Goal: Navigation & Orientation: Find specific page/section

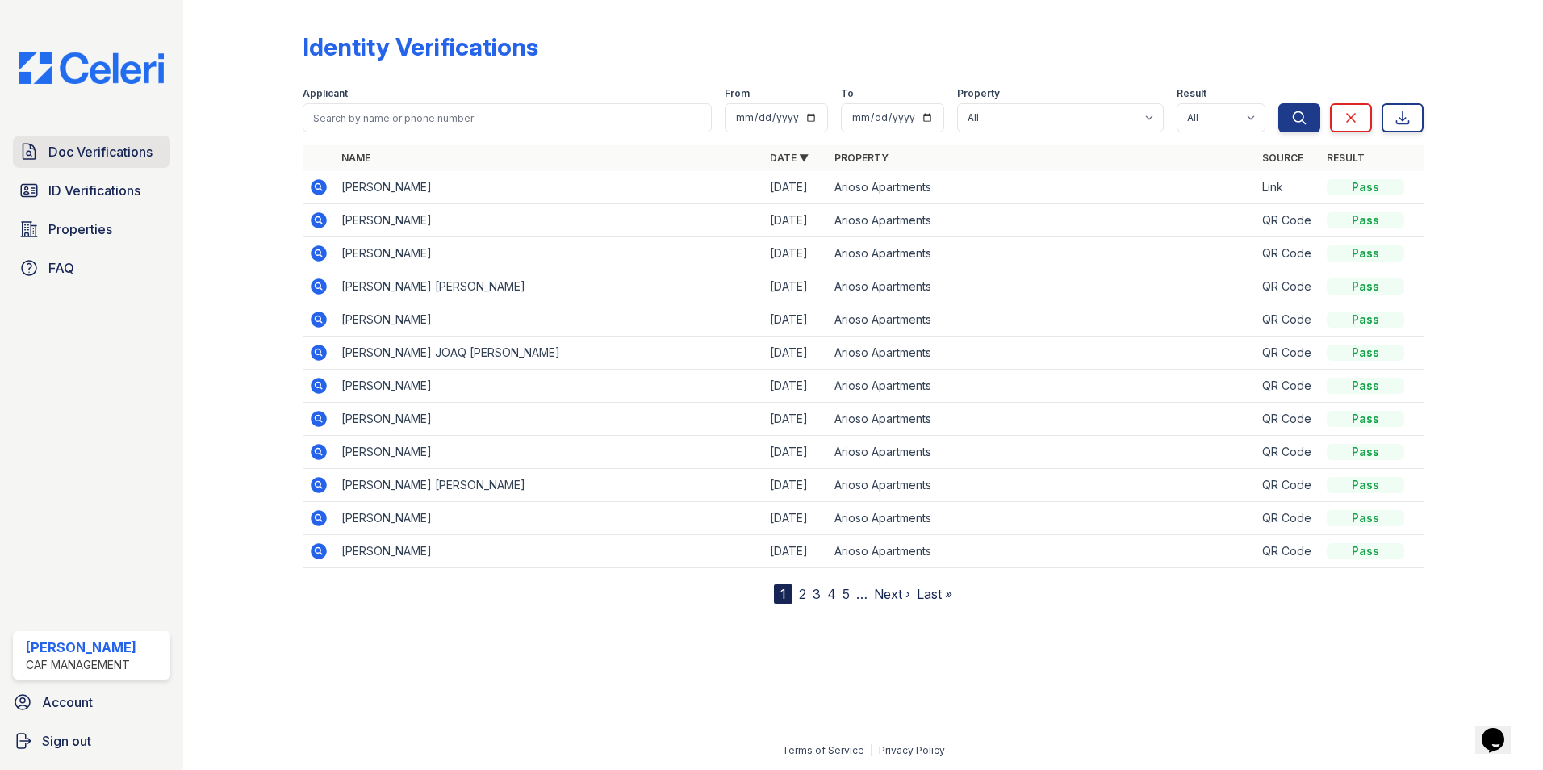
click at [76, 144] on span "Doc Verifications" at bounding box center [100, 151] width 104 height 19
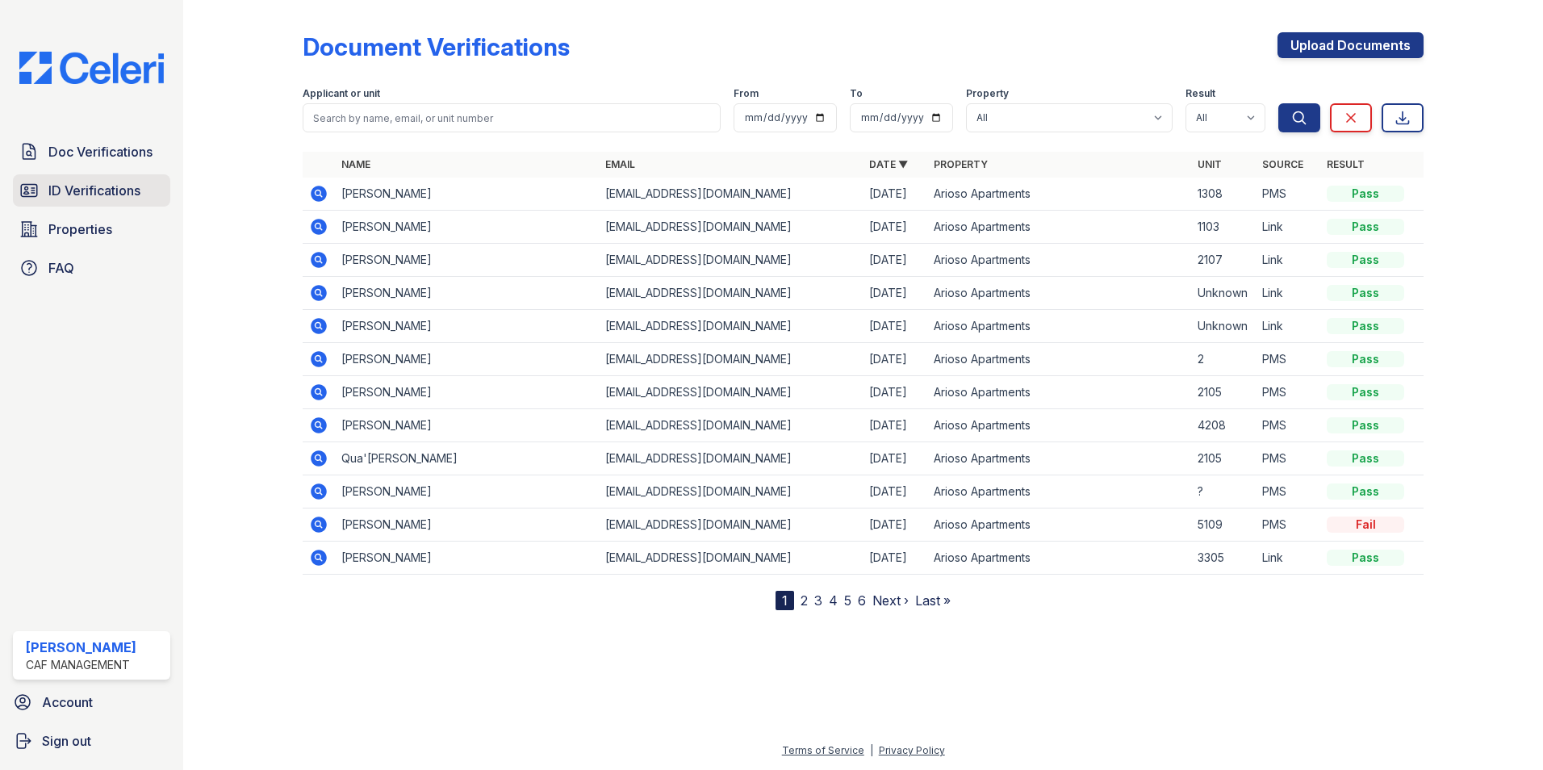
click at [127, 185] on span "ID Verifications" at bounding box center [94, 190] width 92 height 19
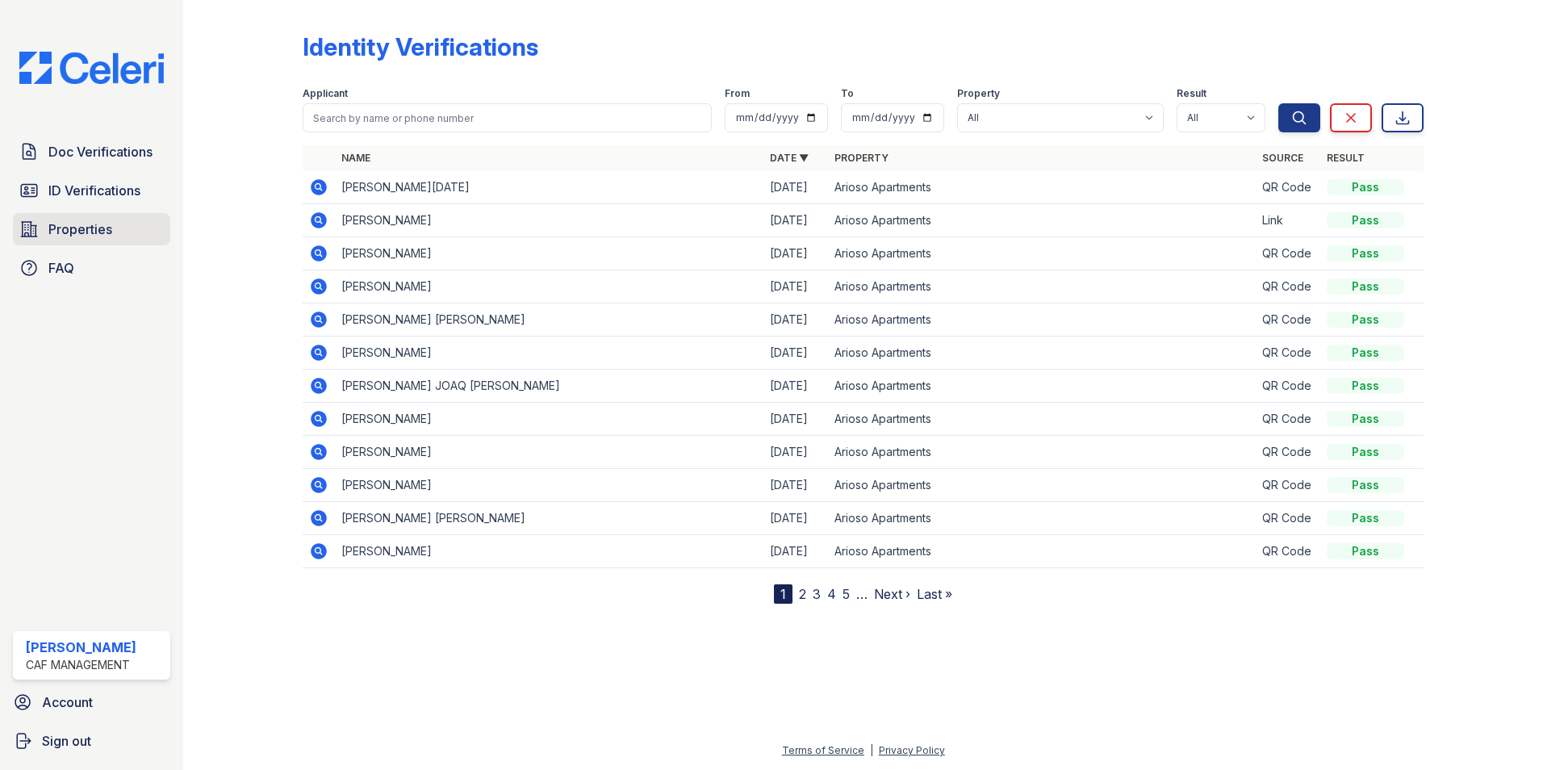
click at [111, 233] on span "Properties" at bounding box center [80, 229] width 64 height 19
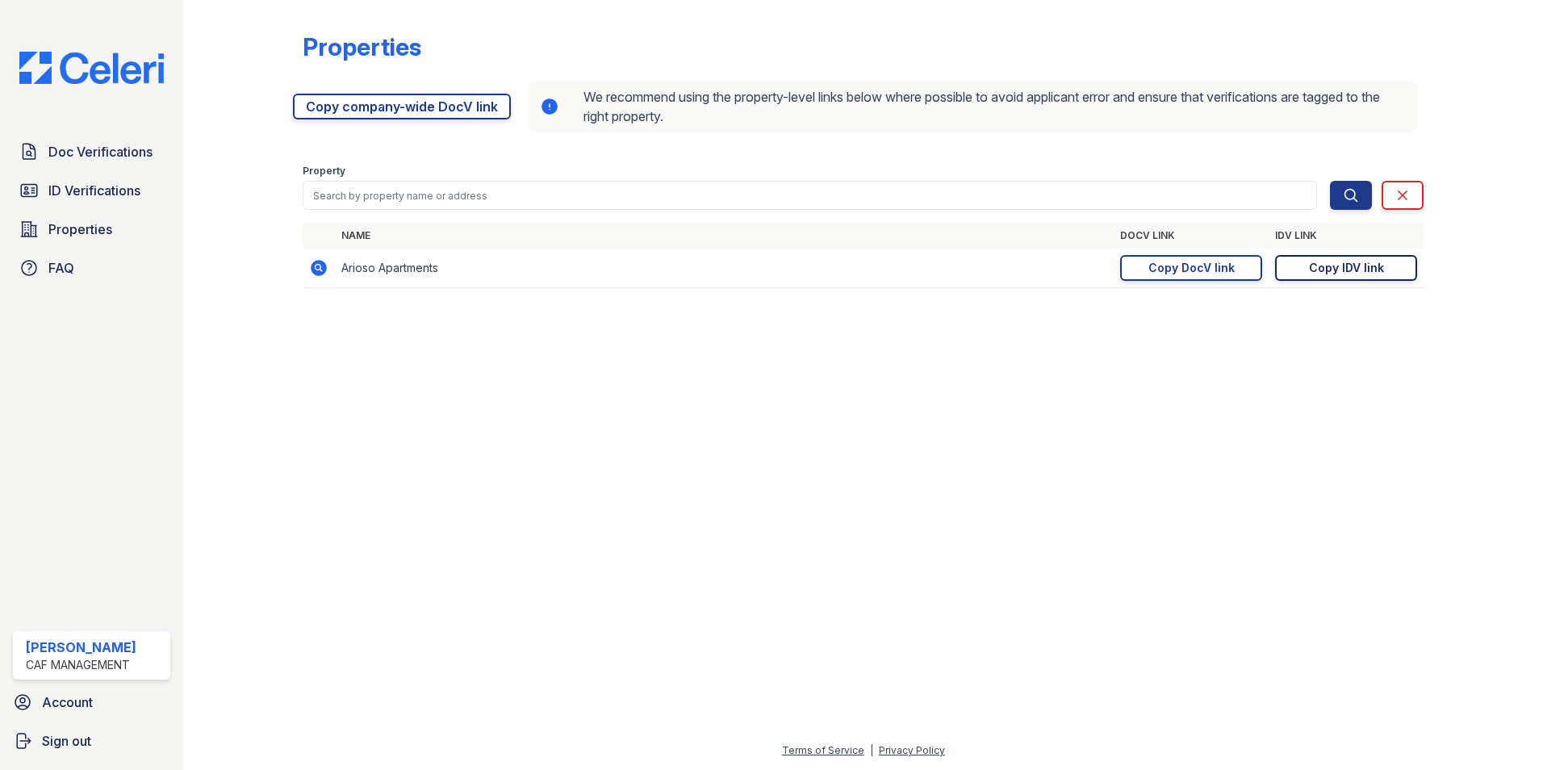
click at [1285, 265] on link "Copy IDV link Copy link" at bounding box center [1346, 268] width 142 height 26
